Goal: Task Accomplishment & Management: Complete application form

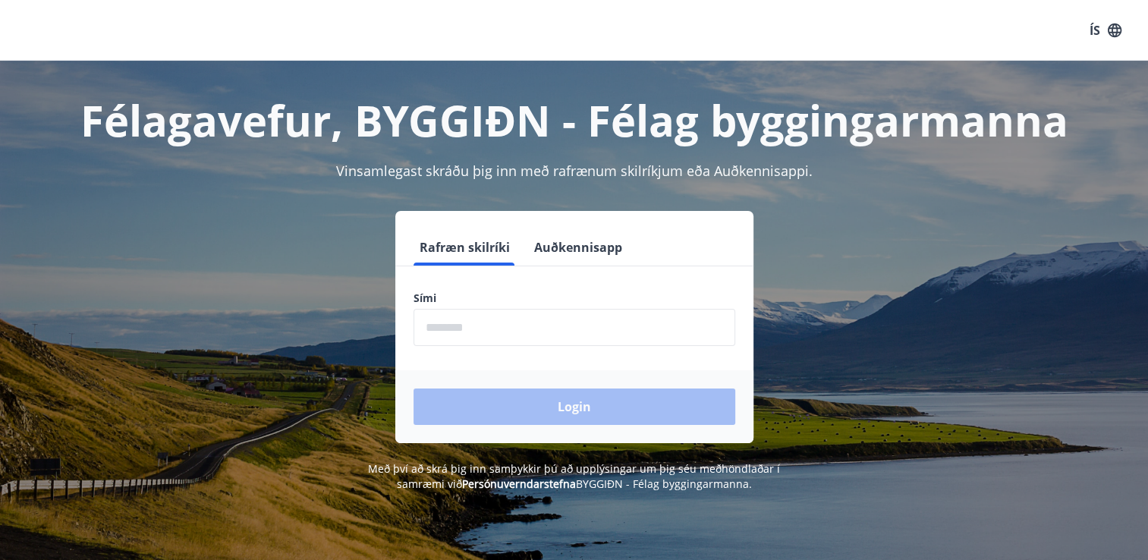
click at [473, 314] on input "phone" at bounding box center [574, 327] width 322 height 37
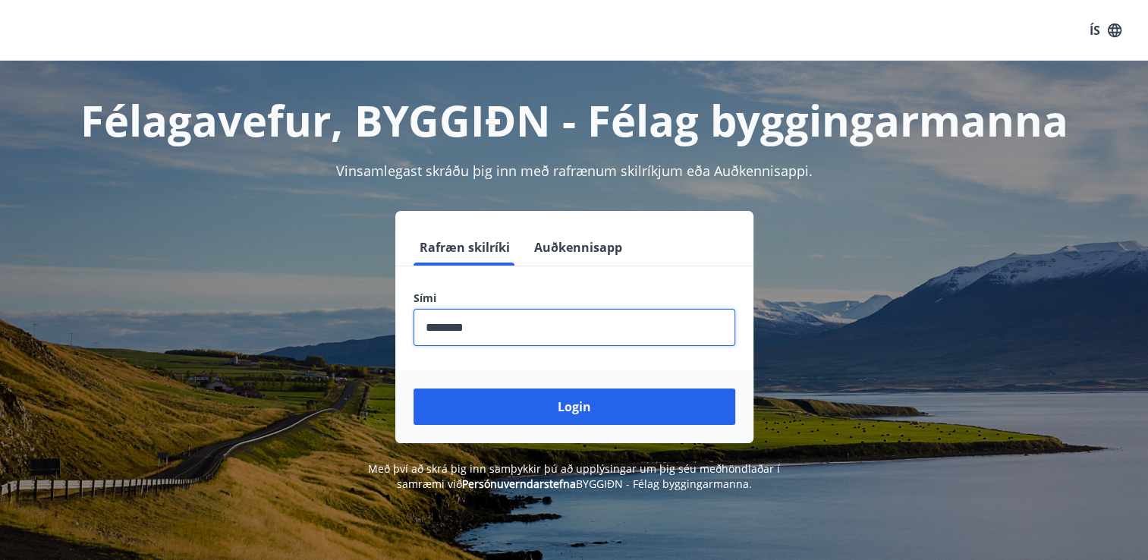
type input "********"
click at [413, 388] on button "Login" at bounding box center [574, 406] width 322 height 36
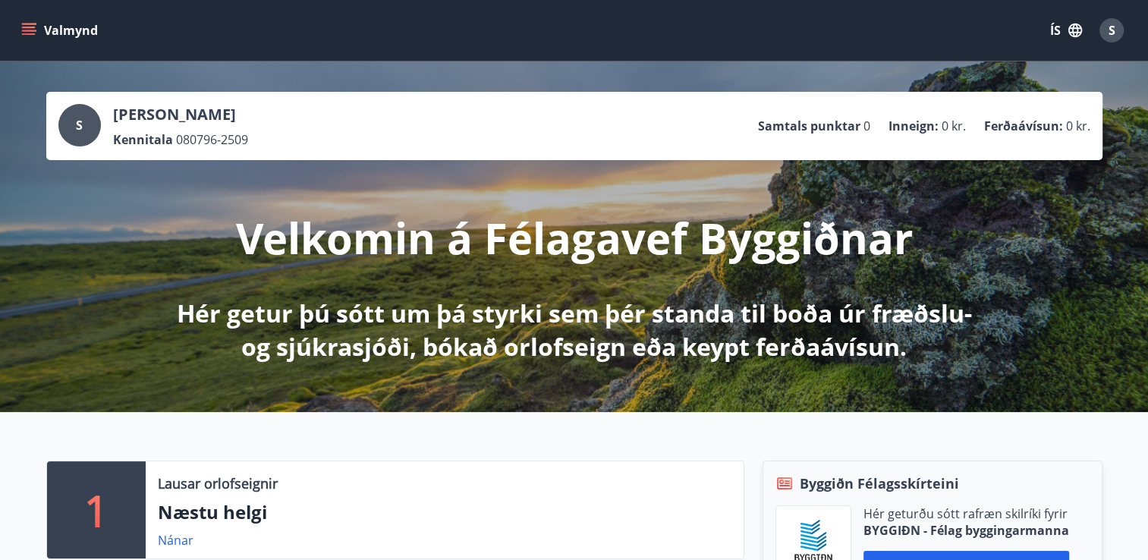
click at [34, 28] on icon "menu" at bounding box center [28, 30] width 15 height 15
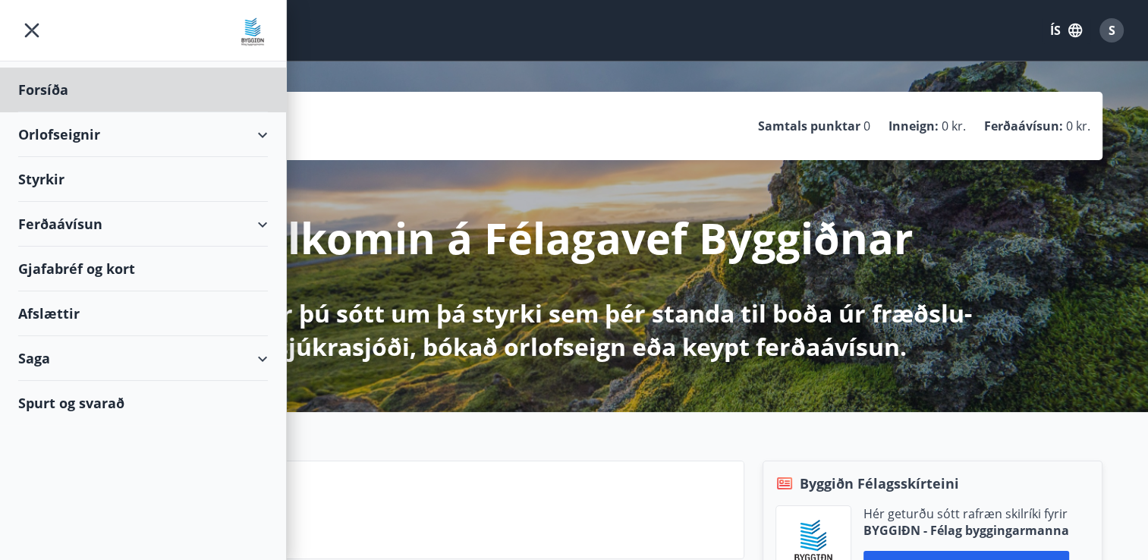
click at [52, 186] on div "Styrkir" at bounding box center [143, 179] width 250 height 45
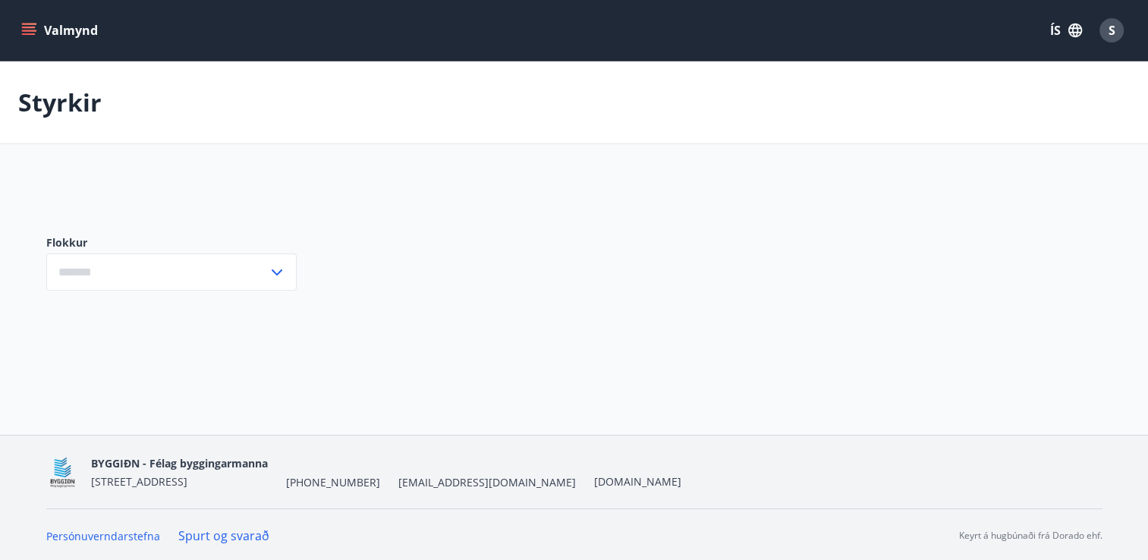
type input "***"
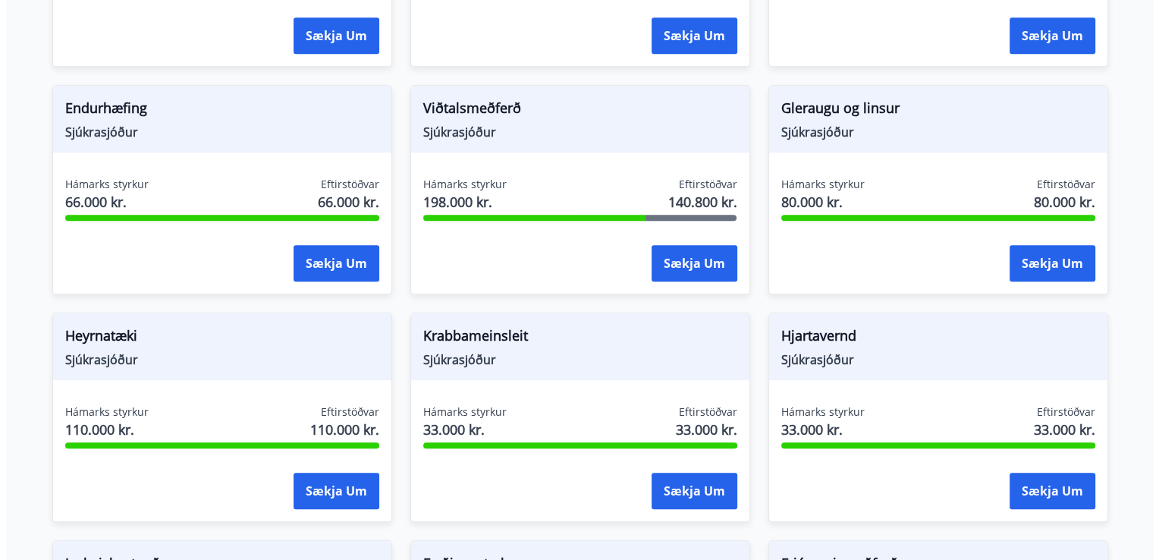
scroll to position [910, 0]
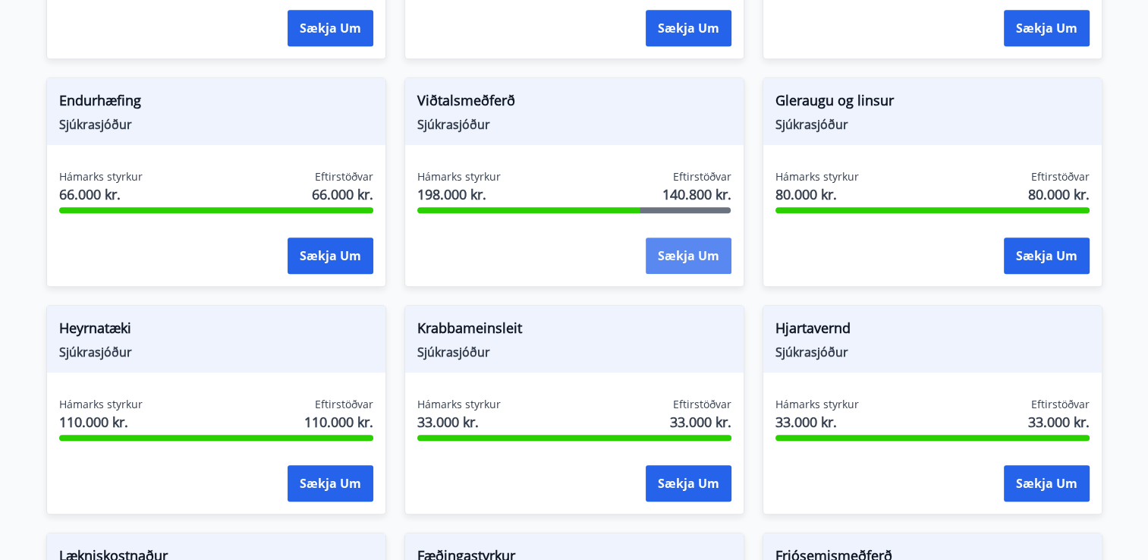
click at [672, 250] on button "Sækja um" at bounding box center [689, 255] width 86 height 36
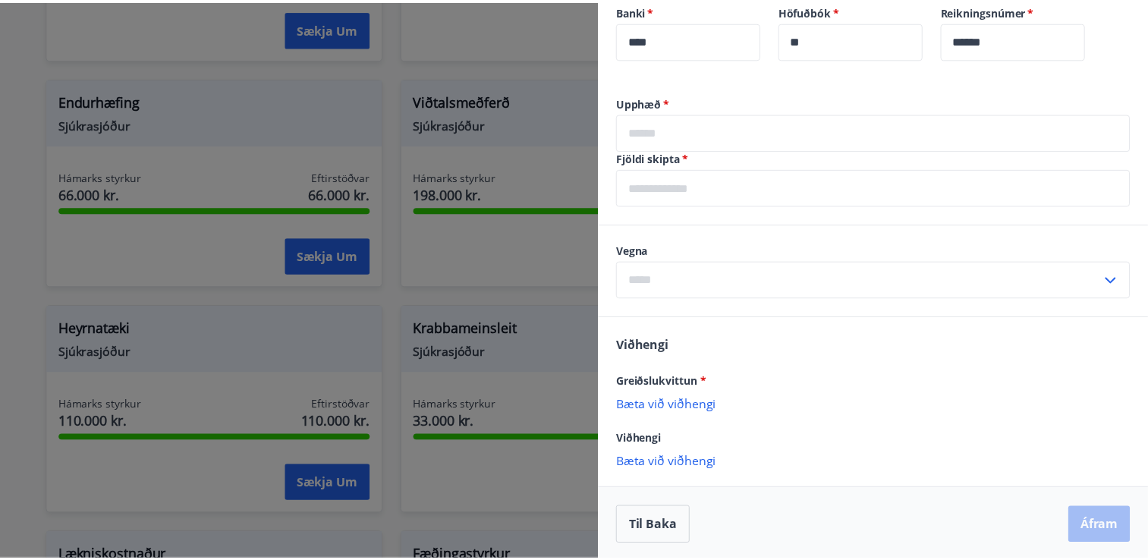
scroll to position [616, 0]
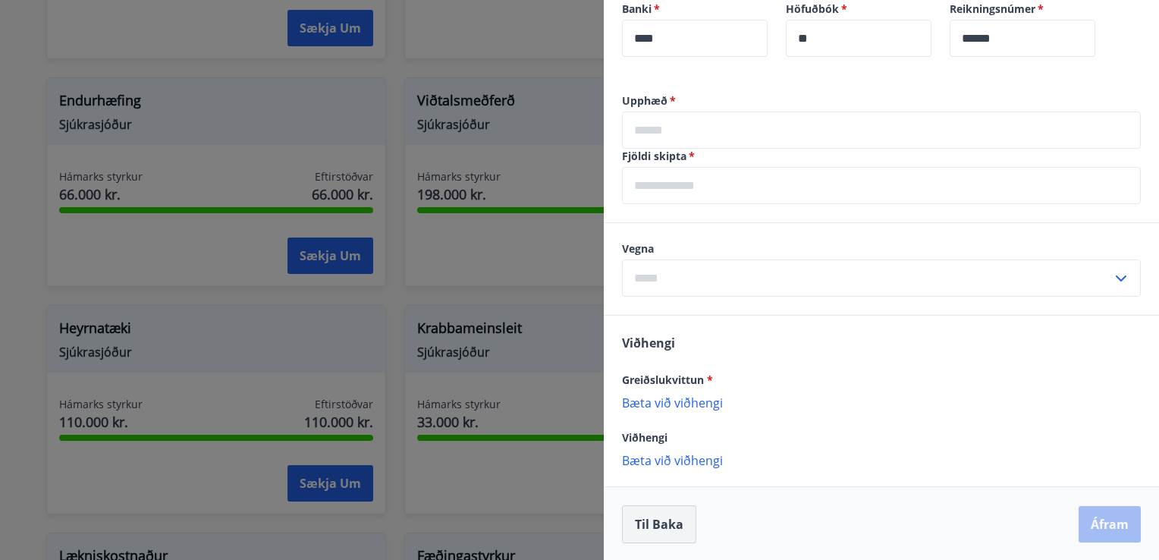
click at [658, 517] on button "Til baka" at bounding box center [659, 524] width 74 height 38
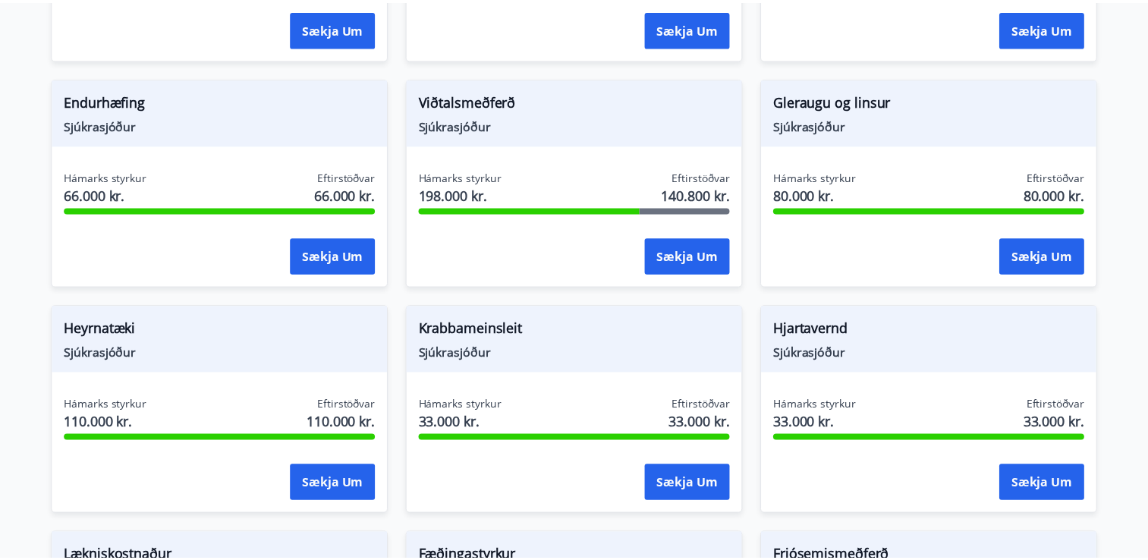
scroll to position [0, 0]
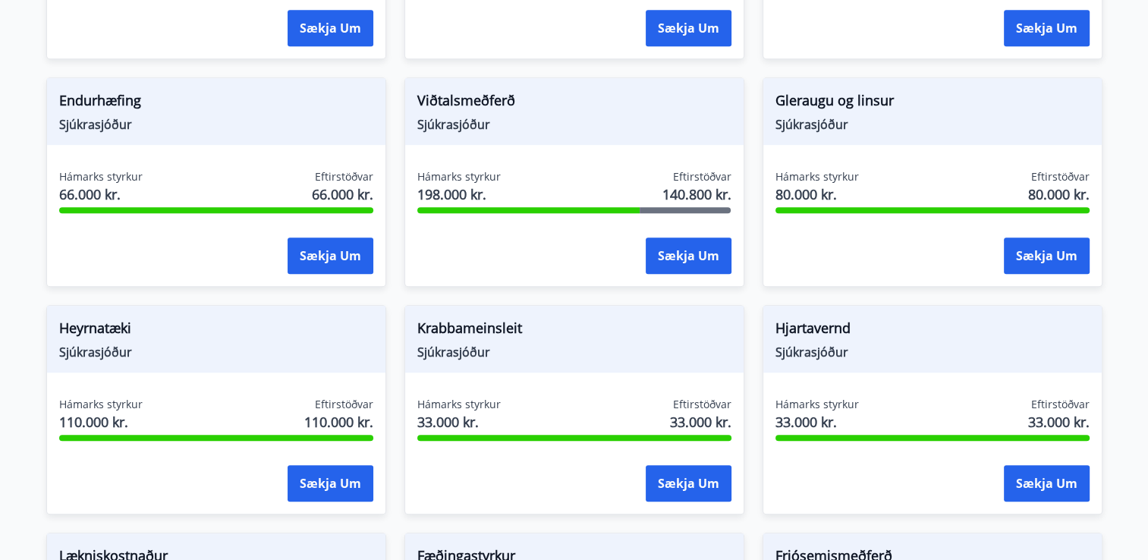
click at [430, 90] on span "Viðtalsmeðferð" at bounding box center [574, 103] width 314 height 26
click at [659, 242] on button "Sækja um" at bounding box center [689, 255] width 86 height 36
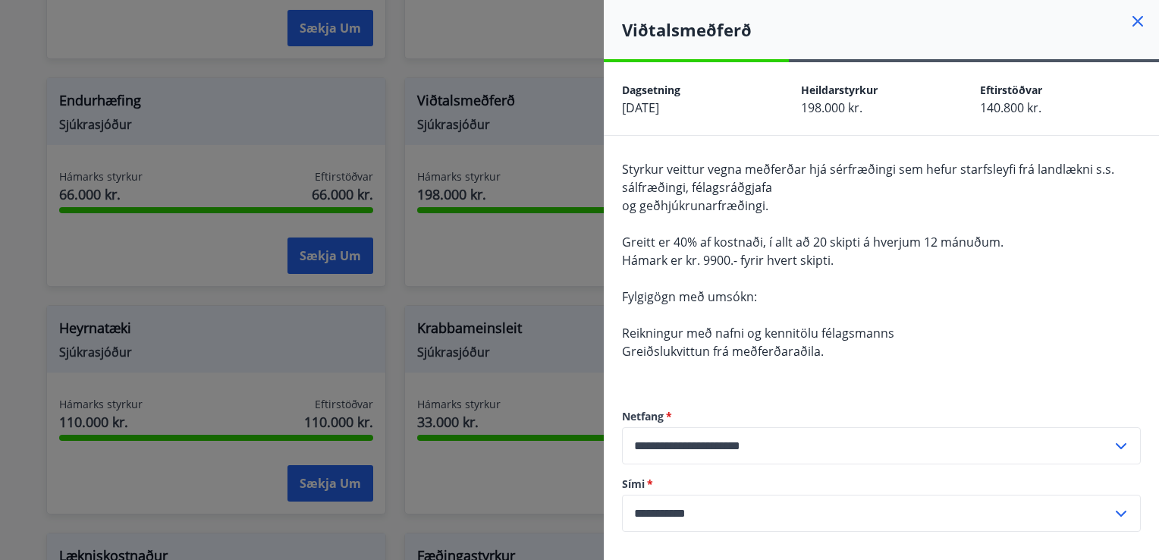
click at [511, 115] on div at bounding box center [579, 280] width 1159 height 560
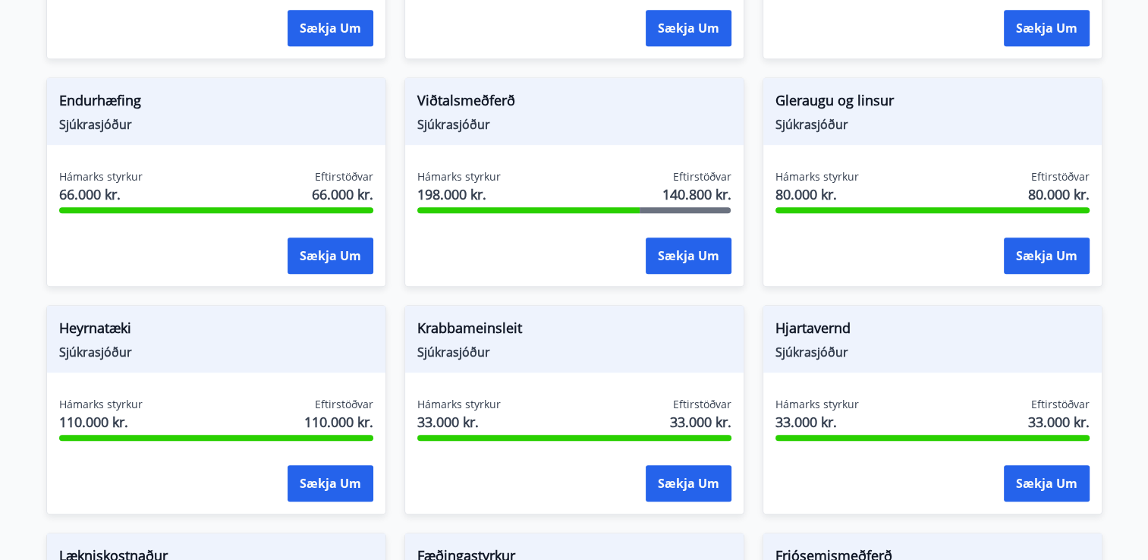
click at [438, 103] on span "Viðtalsmeðferð" at bounding box center [574, 103] width 314 height 26
click at [438, 101] on span "Viðtalsmeðferð" at bounding box center [574, 103] width 314 height 26
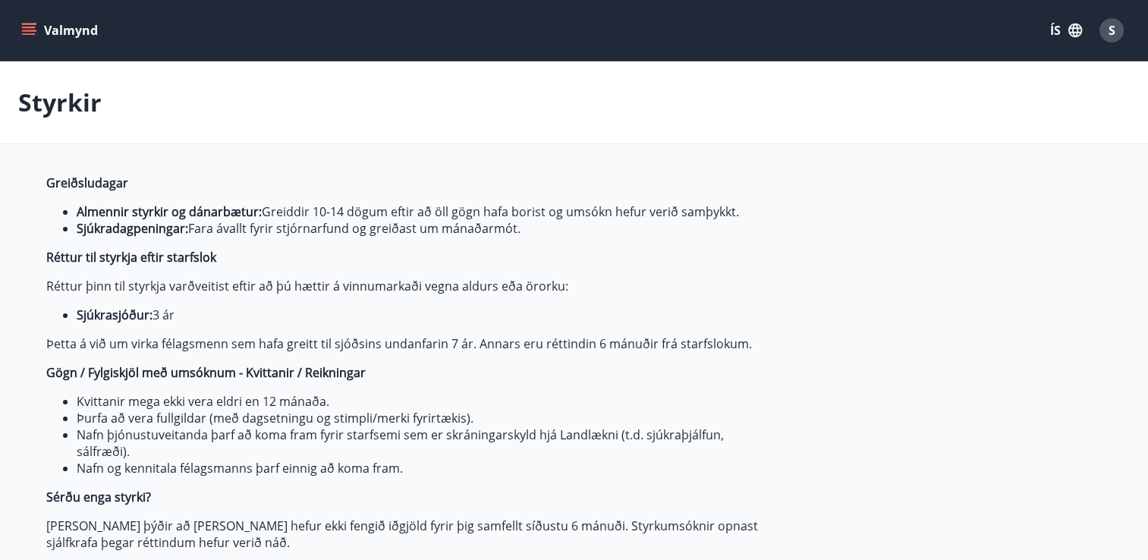
click at [30, 27] on icon "menu" at bounding box center [29, 28] width 14 height 2
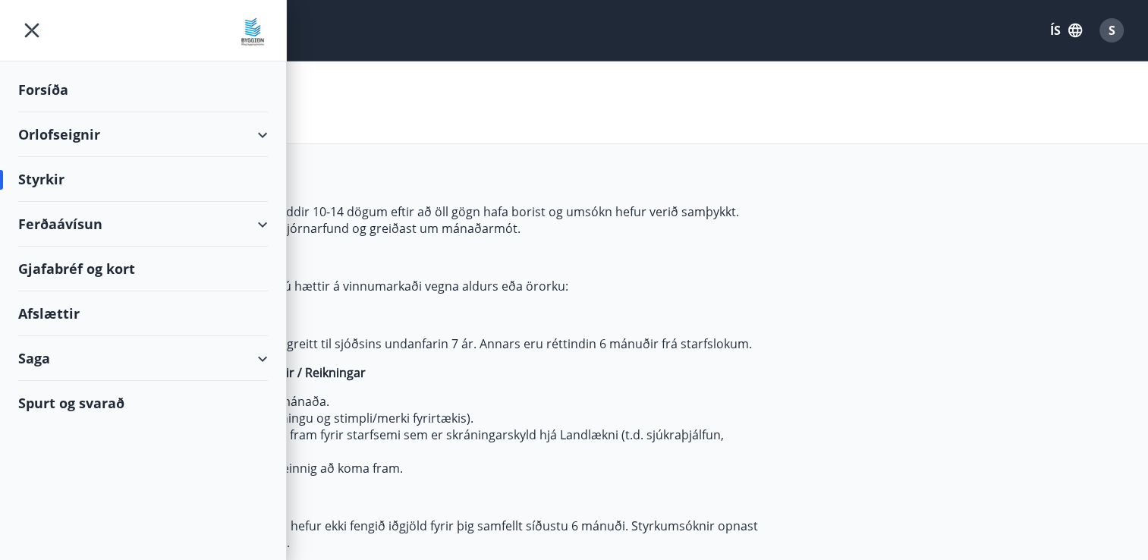
click at [39, 350] on div "Saga" at bounding box center [143, 358] width 250 height 45
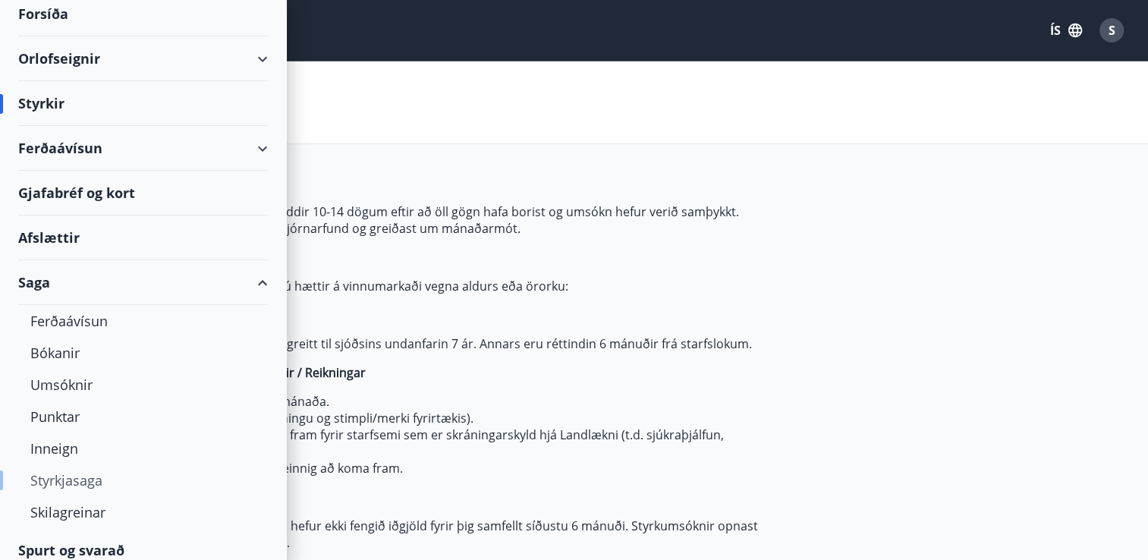
click at [66, 476] on div "Styrkjasaga" at bounding box center [142, 480] width 225 height 32
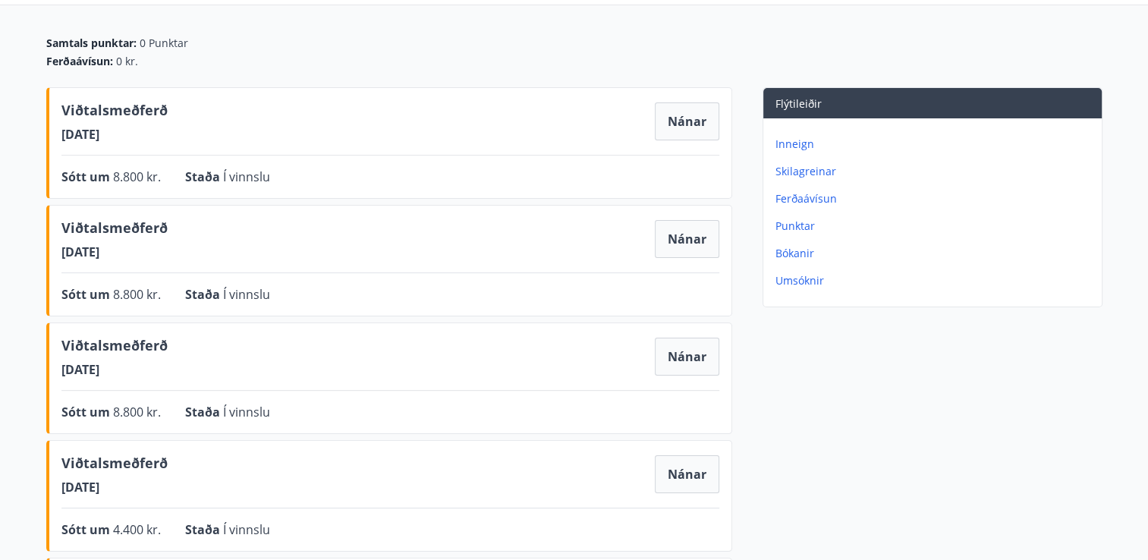
scroll to position [137, 0]
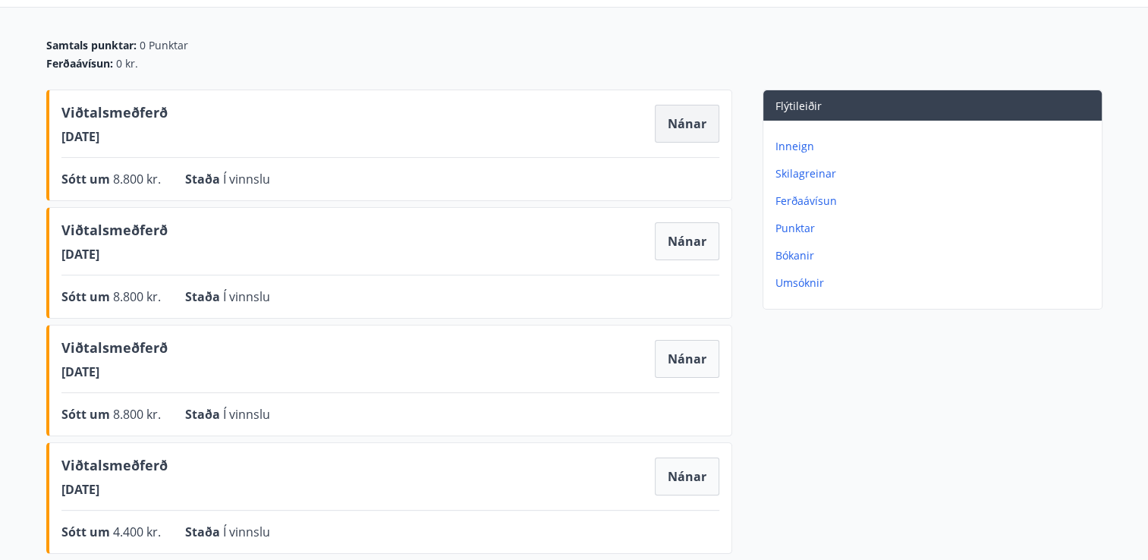
click at [701, 123] on button "Nánar" at bounding box center [687, 124] width 64 height 38
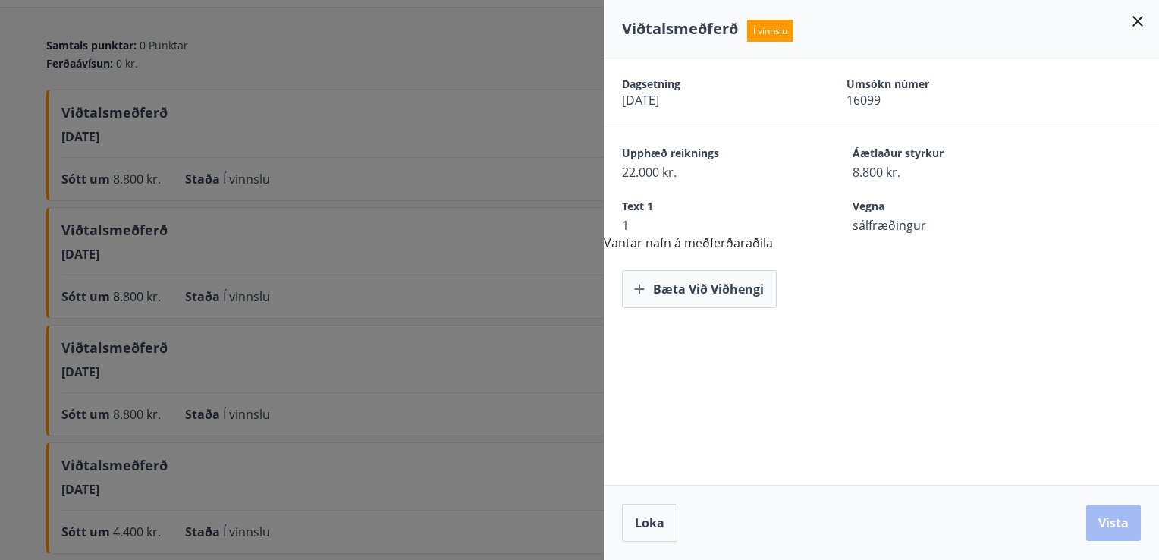
click at [1136, 23] on icon at bounding box center [1138, 21] width 11 height 11
